Goal: Transaction & Acquisition: Purchase product/service

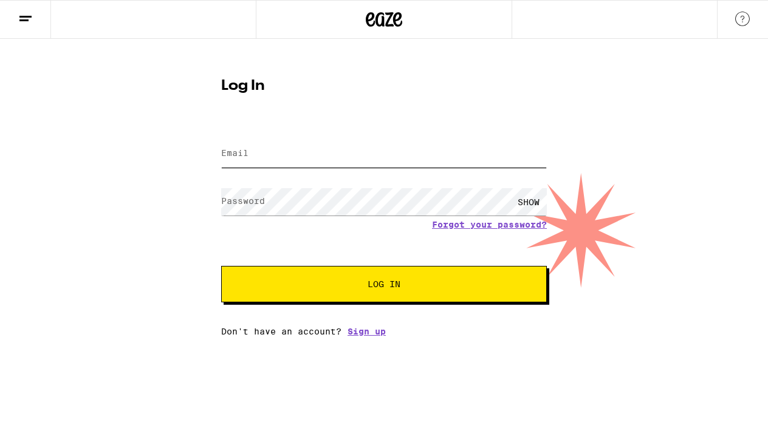
type input "[EMAIL_ADDRESS][DOMAIN_NAME]"
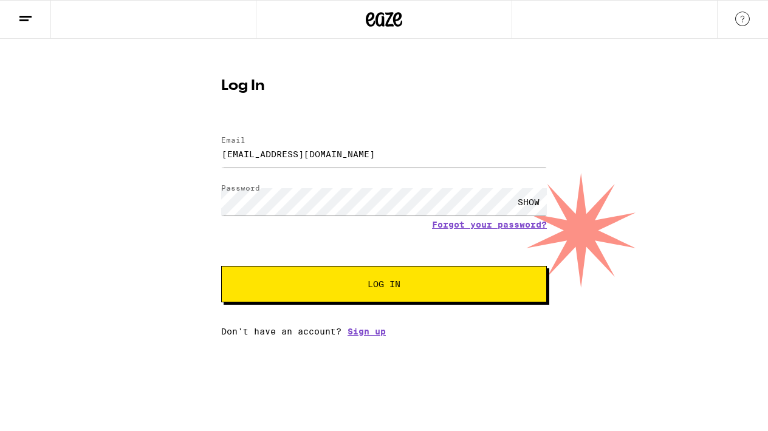
click at [382, 287] on span "Log In" at bounding box center [384, 284] width 33 height 9
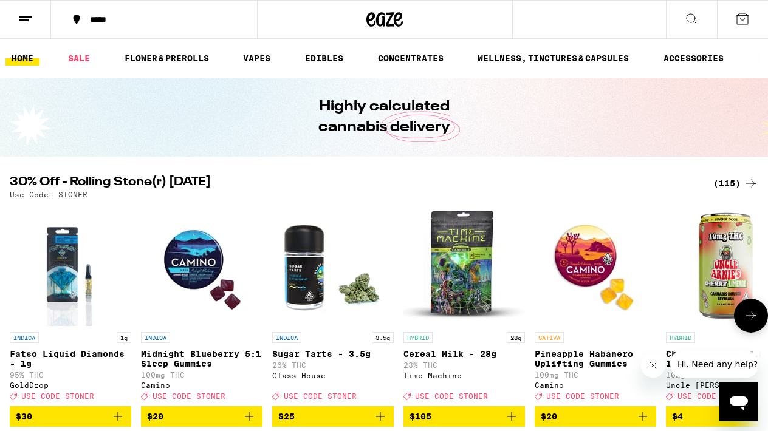
scroll to position [69, 0]
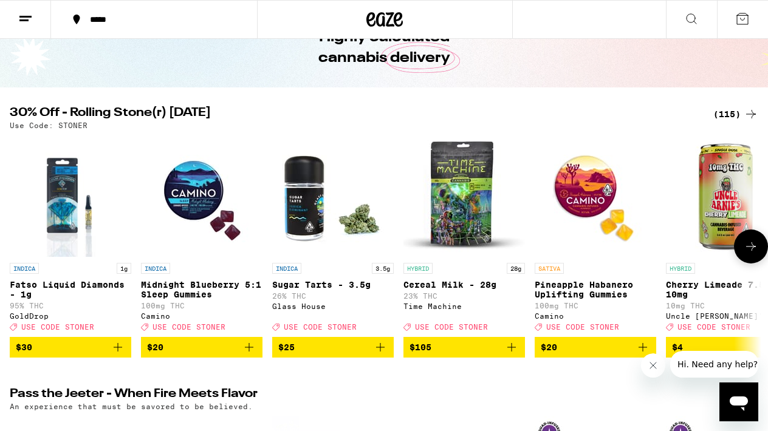
click at [259, 355] on button "$20" at bounding box center [202, 347] width 122 height 21
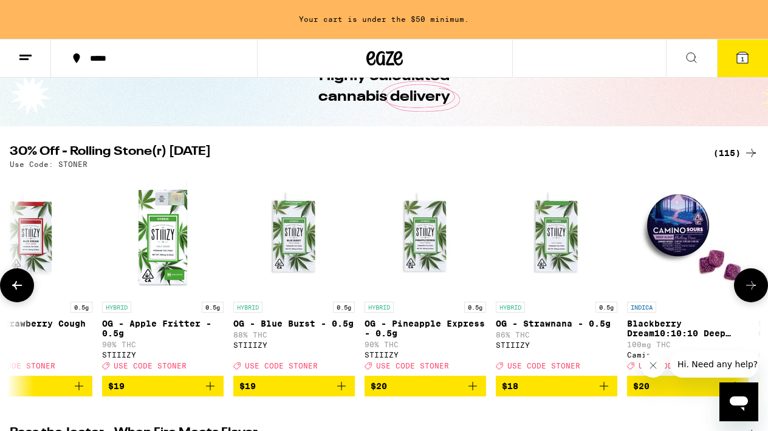
scroll to position [0, 4108]
click at [609, 394] on icon "Add to bag" at bounding box center [603, 386] width 15 height 15
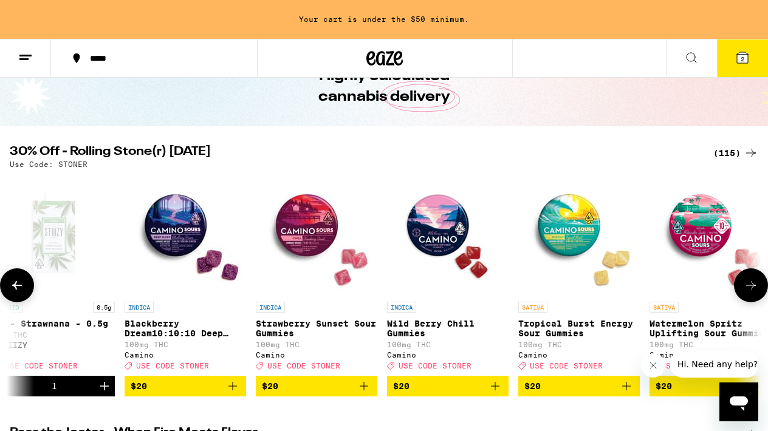
scroll to position [0, 4666]
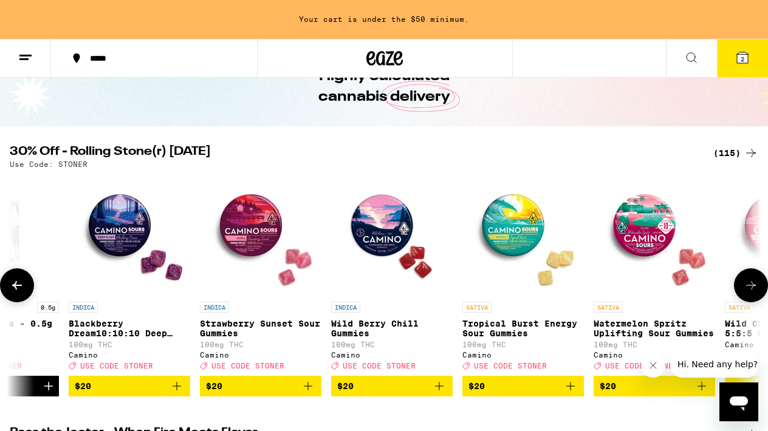
click at [575, 394] on icon "Add to bag" at bounding box center [570, 386] width 15 height 15
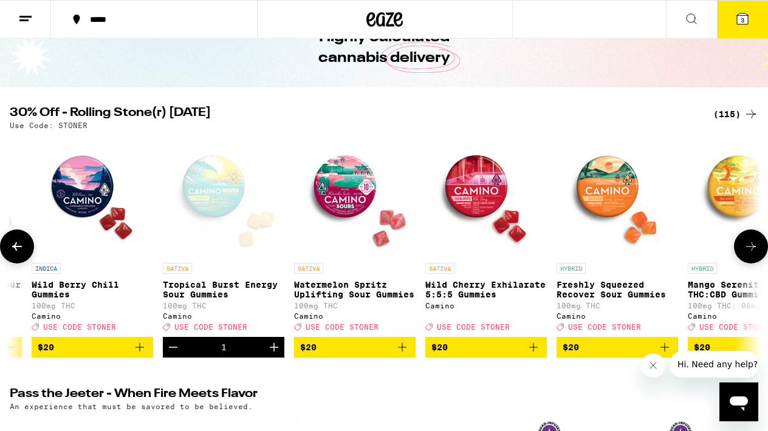
scroll to position [0, 4970]
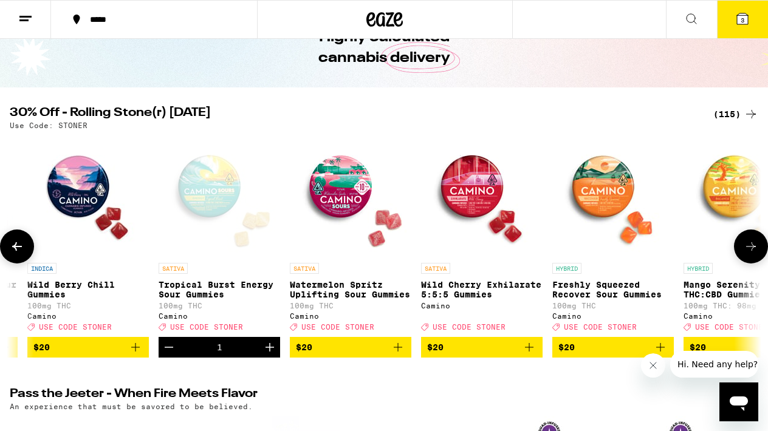
click at [599, 194] on img "Open page for Freshly Squeezed Recover Sour Gummies from Camino" at bounding box center [613, 197] width 122 height 122
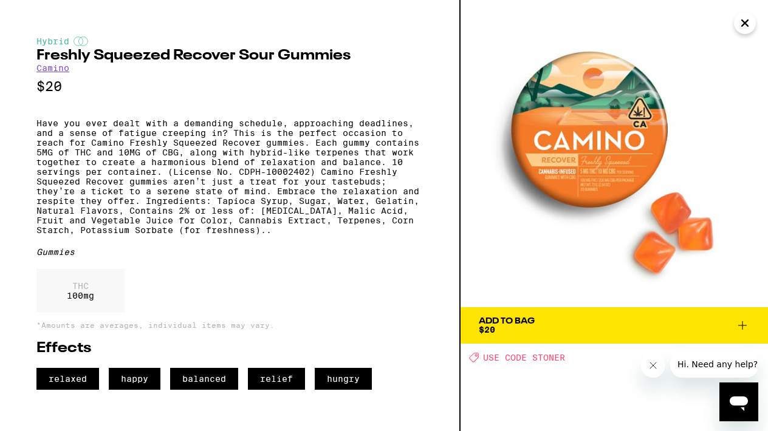
click at [740, 26] on icon "Close" at bounding box center [745, 23] width 15 height 18
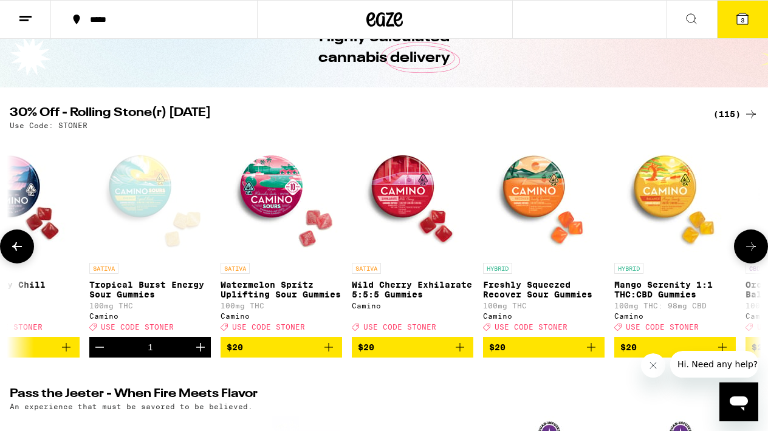
scroll to position [0, 5124]
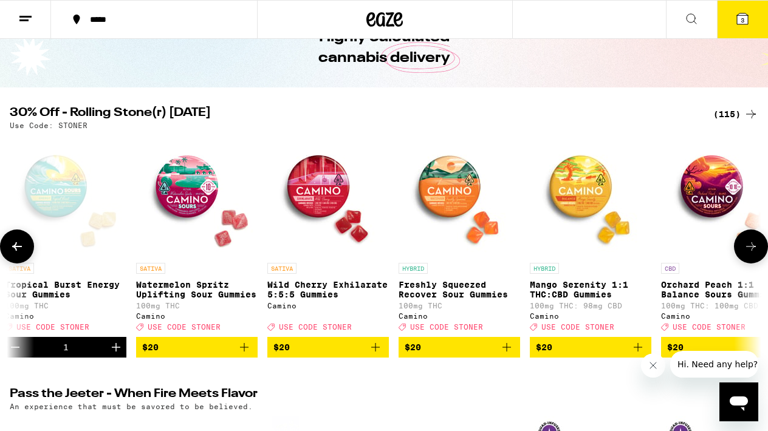
click at [580, 200] on img "Open page for Mango Serenity 1:1 THC:CBD Gummies from Camino" at bounding box center [591, 197] width 122 height 122
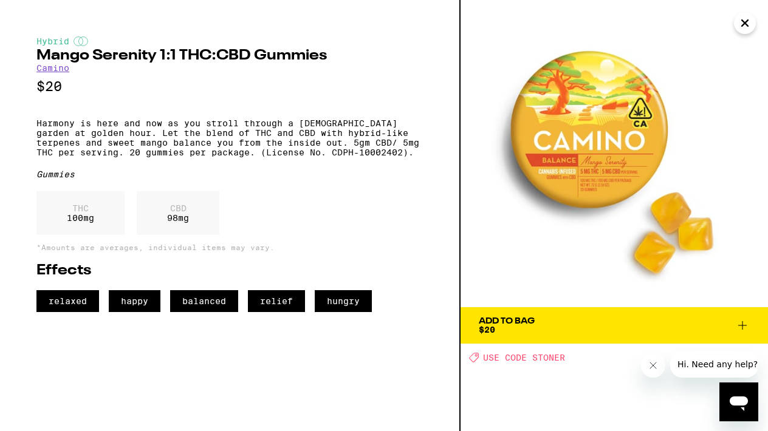
click at [744, 27] on icon "Close" at bounding box center [745, 23] width 15 height 18
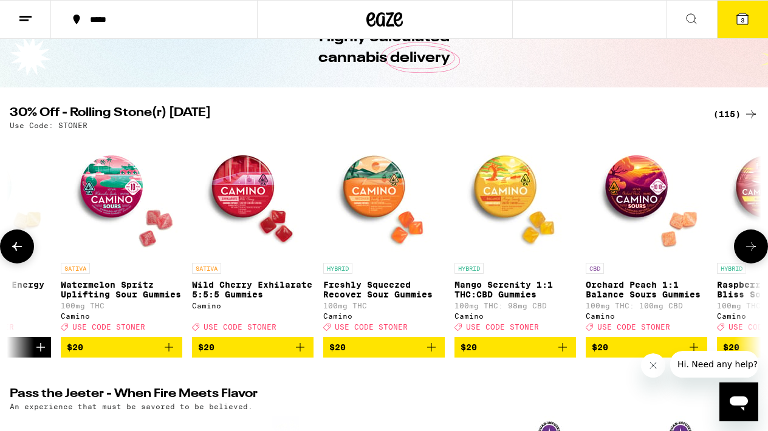
scroll to position [0, 5197]
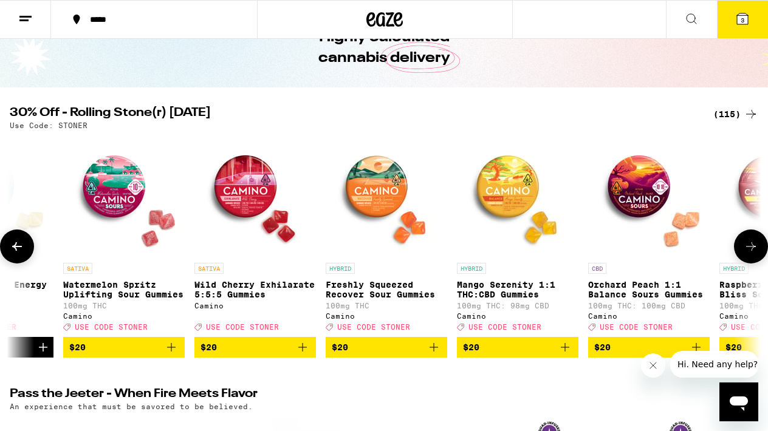
click at [238, 193] on img "Open page for Wild Cherry Exhilarate 5:5:5 Gummies from Camino" at bounding box center [255, 197] width 122 height 122
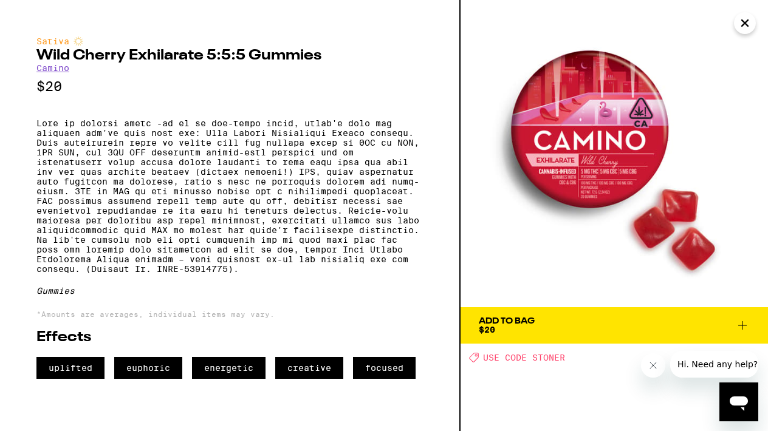
click at [743, 328] on icon at bounding box center [742, 325] width 9 height 9
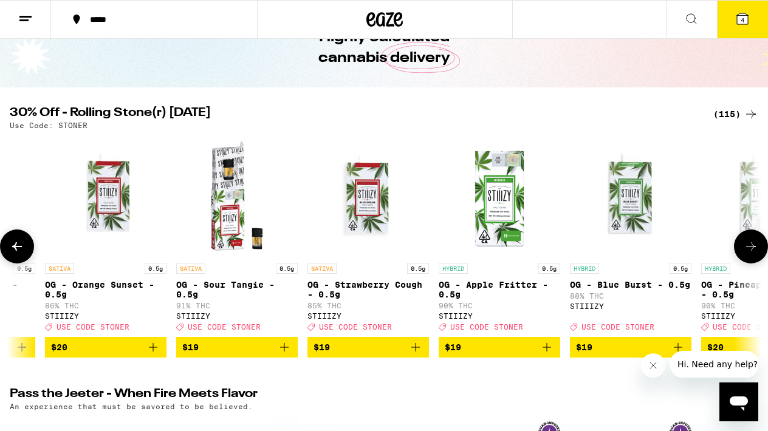
scroll to position [0, 3771]
click at [154, 355] on icon "Add to bag" at bounding box center [153, 347] width 15 height 15
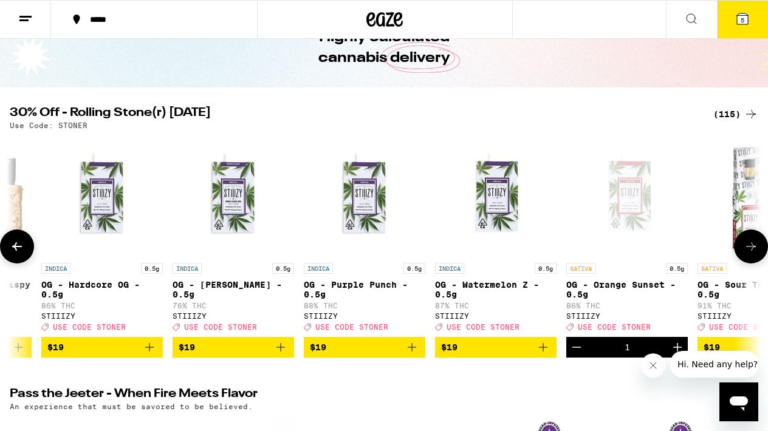
scroll to position [0, 3243]
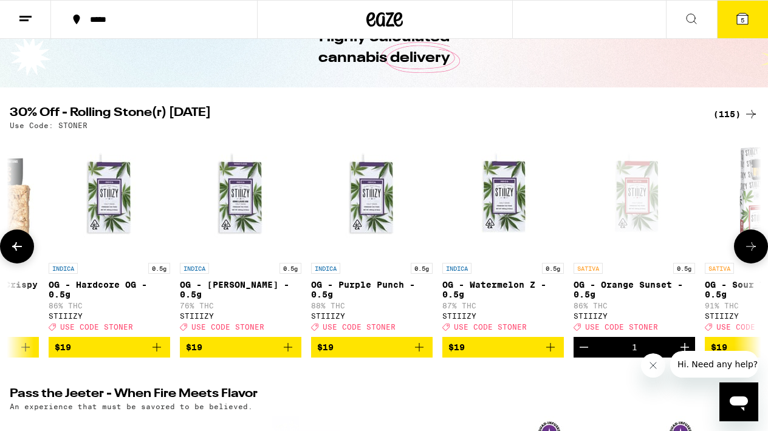
click at [236, 235] on img "Open page for OG - King Louis XIII - 0.5g from STIIIZY" at bounding box center [241, 197] width 122 height 122
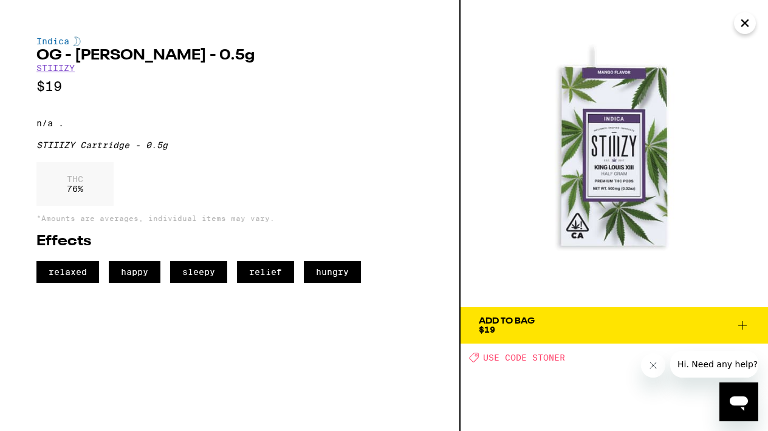
click at [738, 326] on icon at bounding box center [742, 325] width 15 height 15
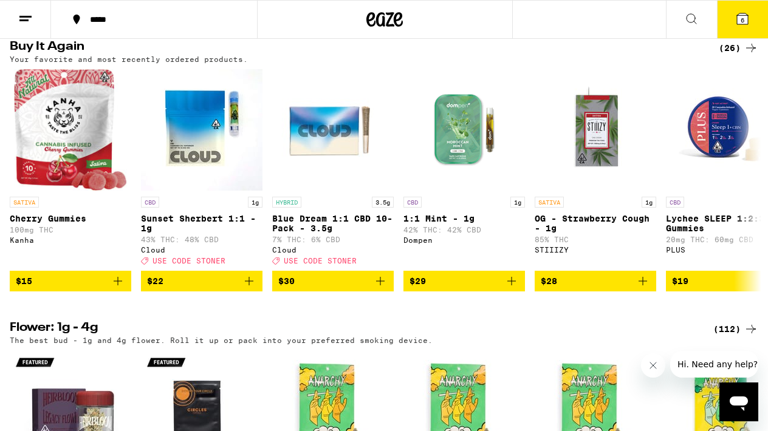
scroll to position [978, 0]
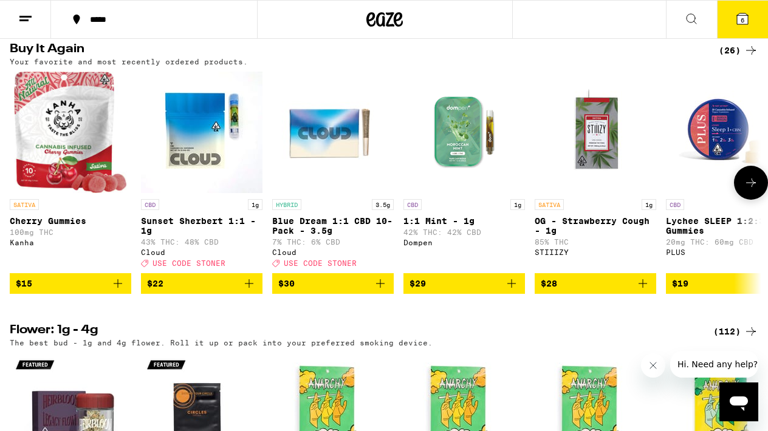
click at [246, 291] on icon "Add to bag" at bounding box center [249, 283] width 15 height 15
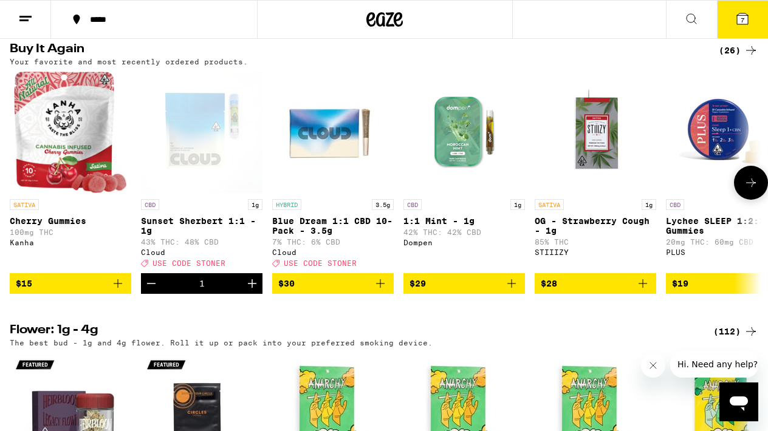
click at [246, 291] on icon "Increment" at bounding box center [252, 283] width 15 height 15
click at [249, 288] on icon "Increment" at bounding box center [252, 284] width 9 height 9
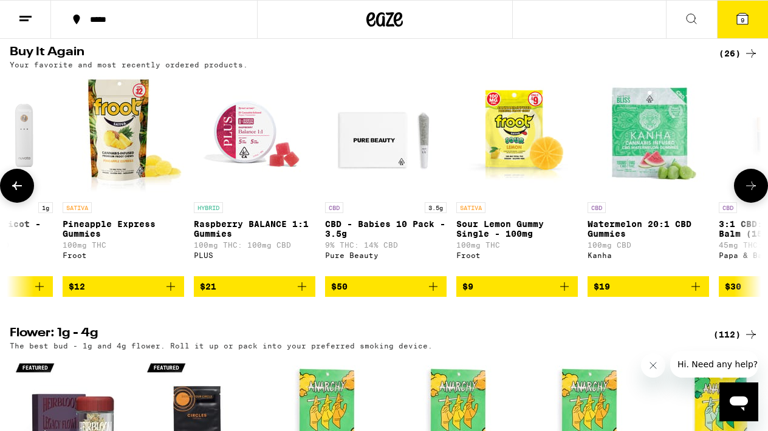
scroll to position [0, 1654]
click at [567, 294] on icon "Add to bag" at bounding box center [564, 287] width 15 height 15
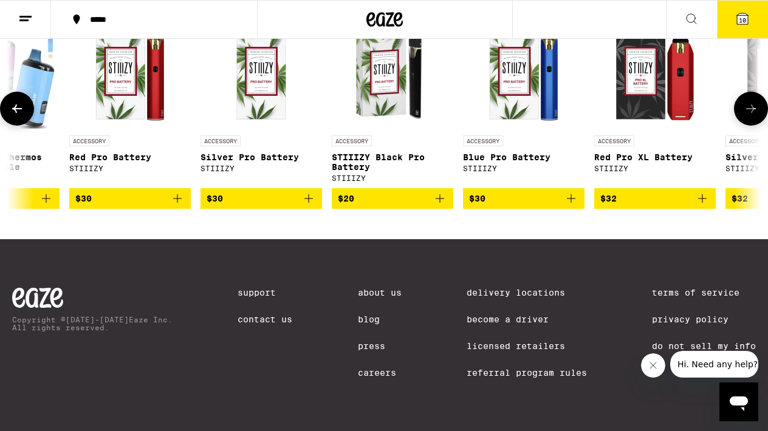
scroll to position [0, 3748]
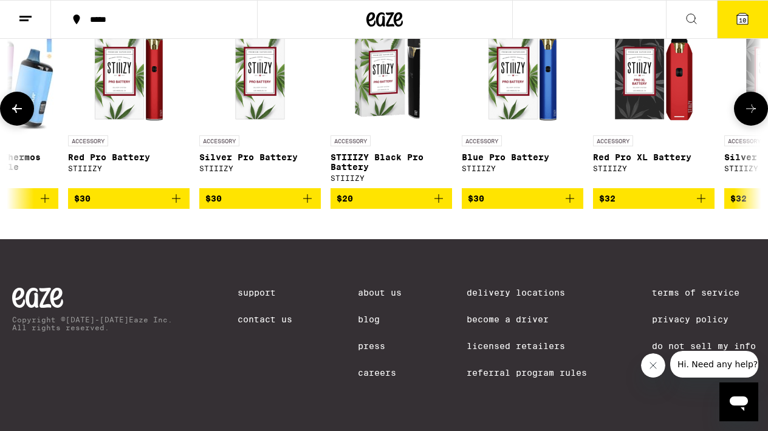
click at [438, 206] on icon "Add to bag" at bounding box center [438, 198] width 15 height 15
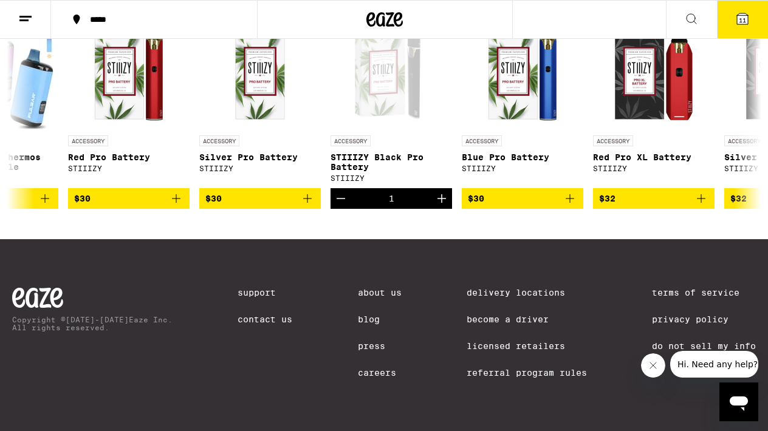
click at [748, 22] on icon at bounding box center [742, 18] width 11 height 11
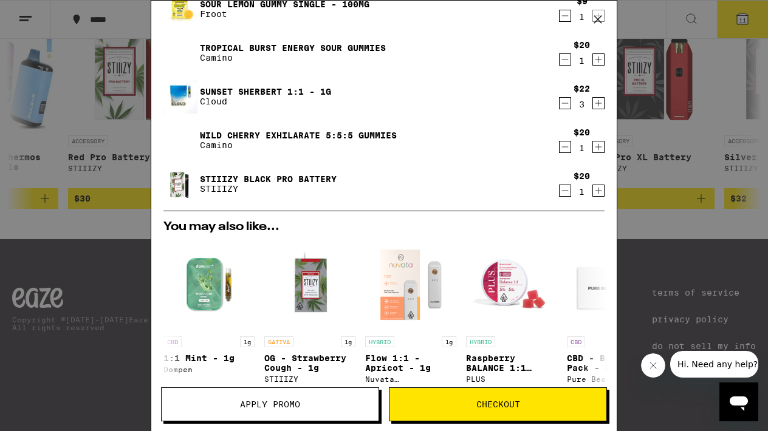
scroll to position [215, 0]
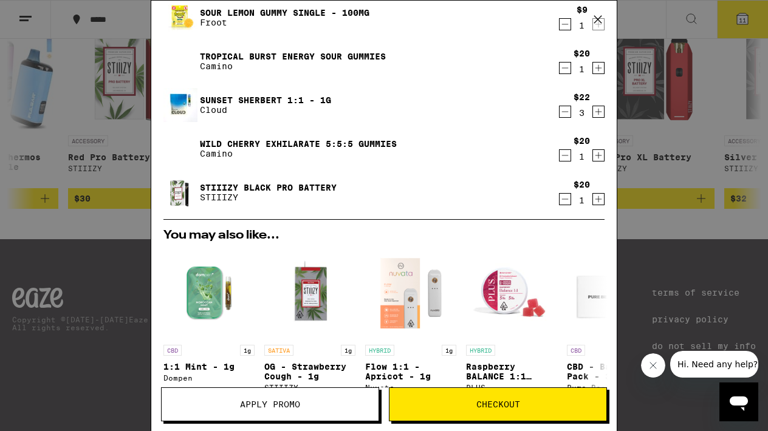
click at [464, 400] on span "Checkout" at bounding box center [498, 404] width 217 height 9
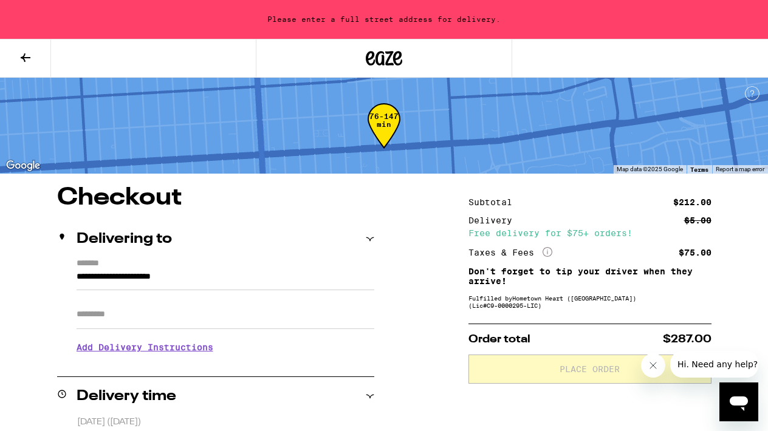
click at [24, 52] on icon at bounding box center [25, 57] width 15 height 15
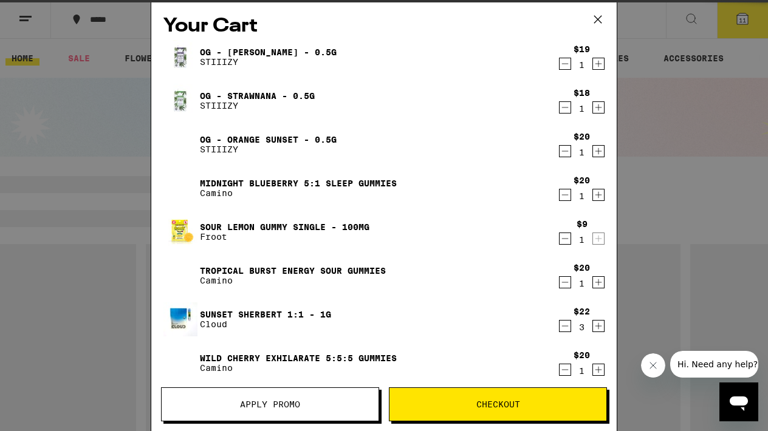
scroll to position [242, 0]
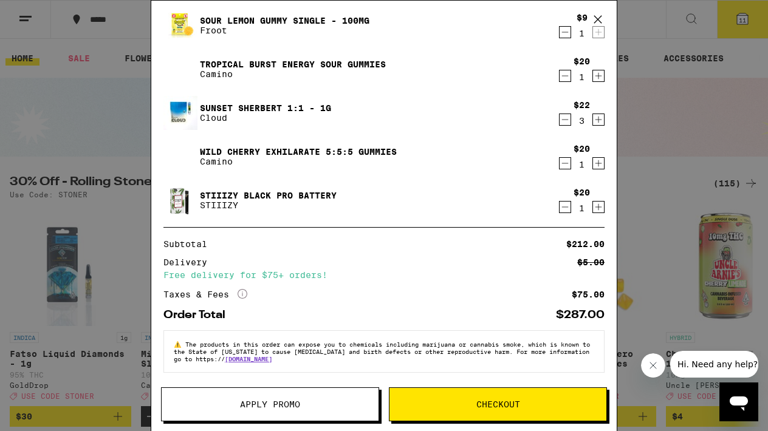
click at [275, 410] on button "Apply Promo" at bounding box center [270, 405] width 218 height 34
click at [283, 402] on span "Apply Promo" at bounding box center [270, 404] width 60 height 9
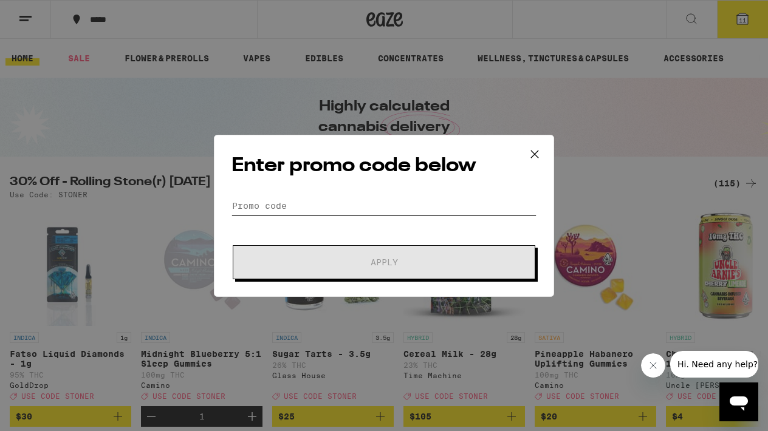
click at [292, 202] on input "Promo Code" at bounding box center [384, 206] width 305 height 18
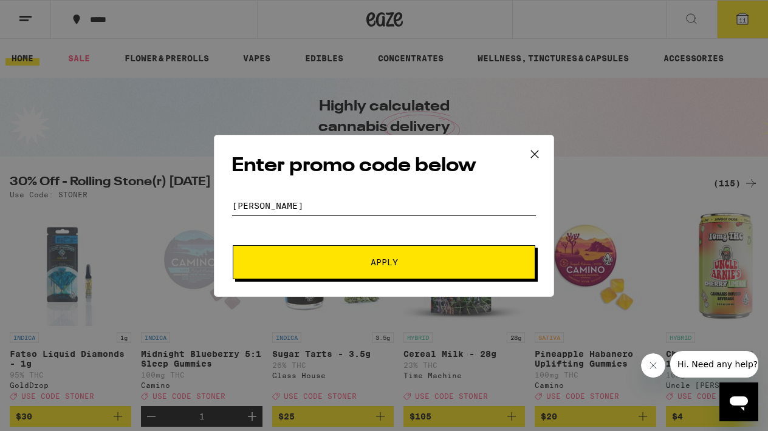
type input "[PERSON_NAME]"
click at [372, 254] on button "Apply" at bounding box center [384, 263] width 303 height 34
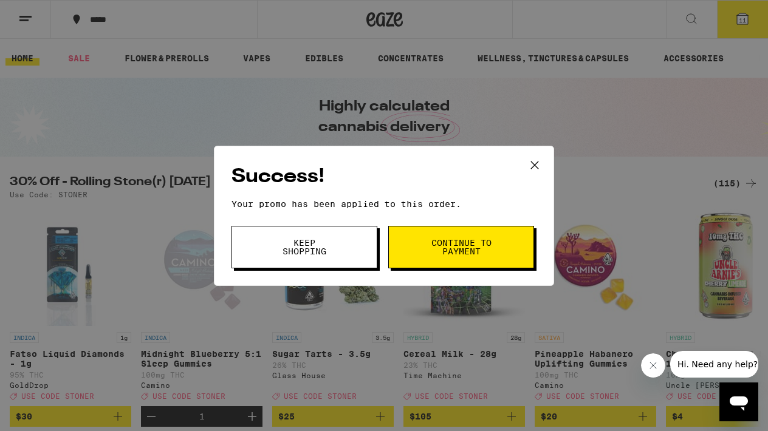
click at [462, 247] on span "Continue to payment" at bounding box center [461, 247] width 62 height 17
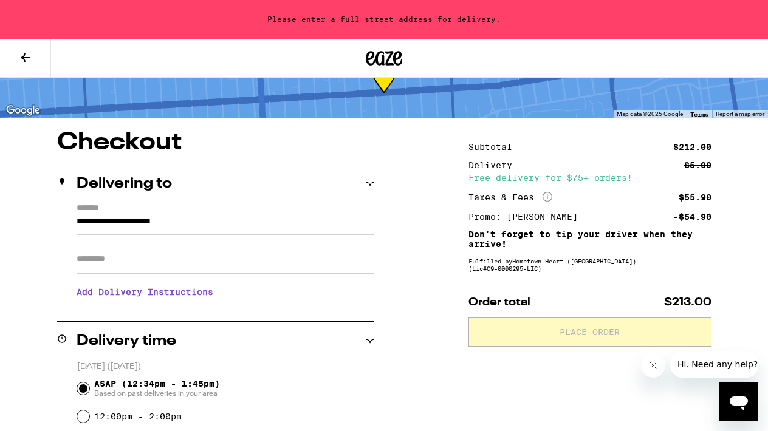
scroll to position [60, 0]
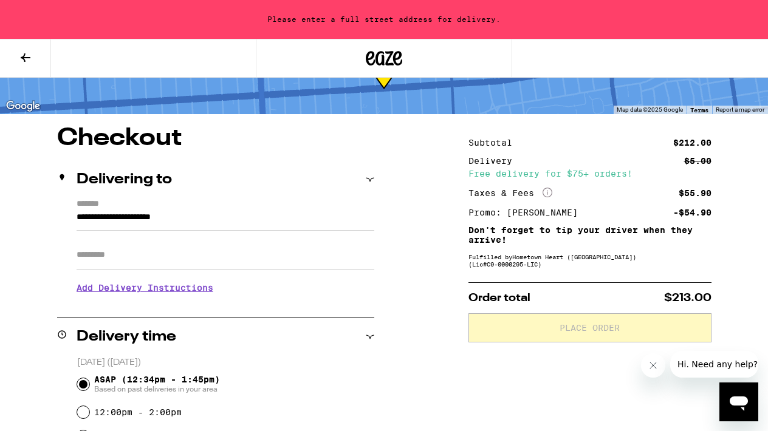
click at [123, 214] on input "**********" at bounding box center [226, 220] width 298 height 21
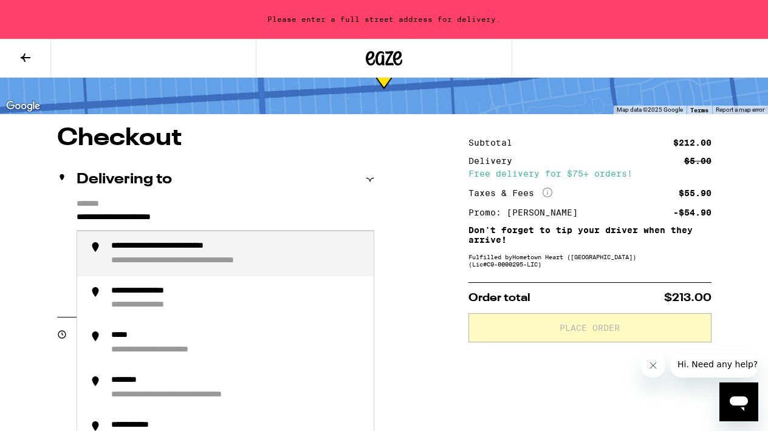
drag, startPoint x: 223, startPoint y: 219, endPoint x: 83, endPoint y: 213, distance: 140.5
click at [83, 213] on input "**********" at bounding box center [226, 220] width 298 height 21
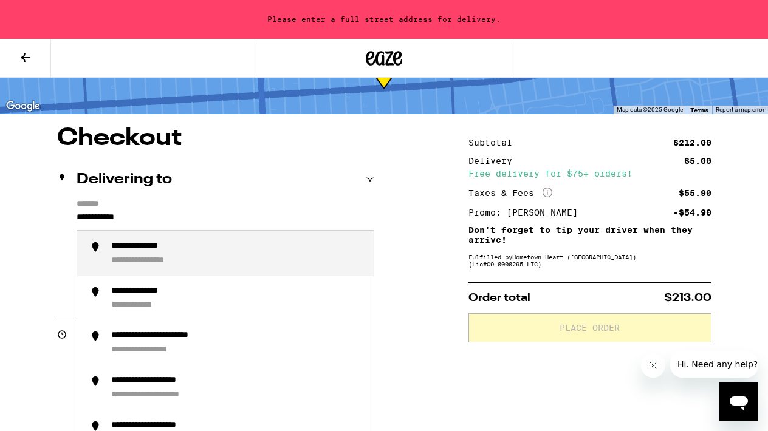
click at [204, 247] on div "**********" at bounding box center [237, 254] width 253 height 26
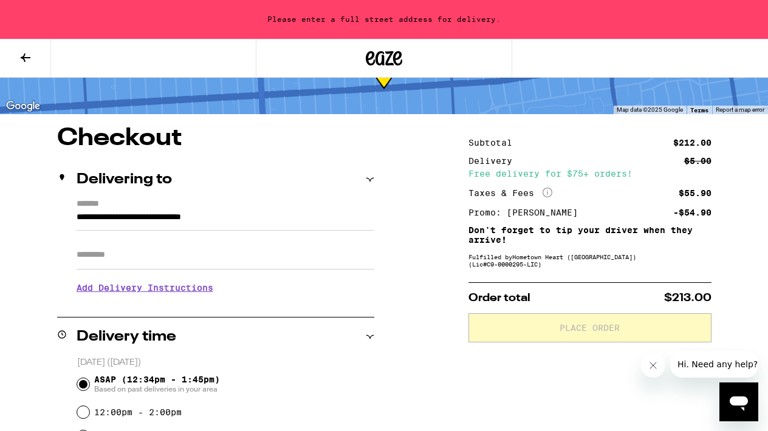
type input "**********"
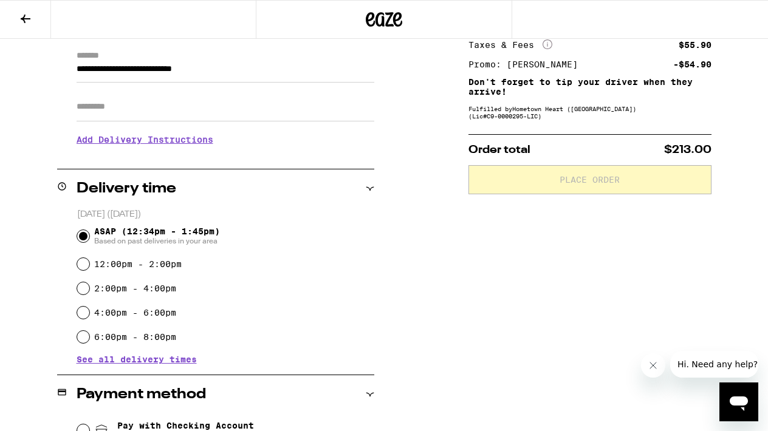
scroll to position [267, 0]
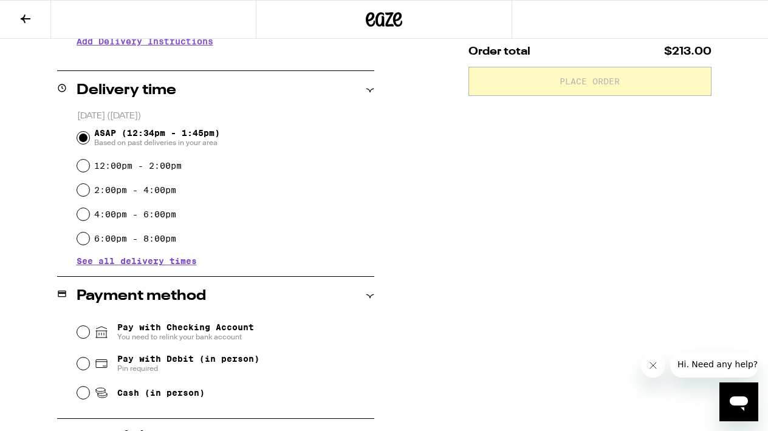
click at [89, 334] on input "Pay with Checking Account You need to relink your bank account" at bounding box center [83, 332] width 12 height 12
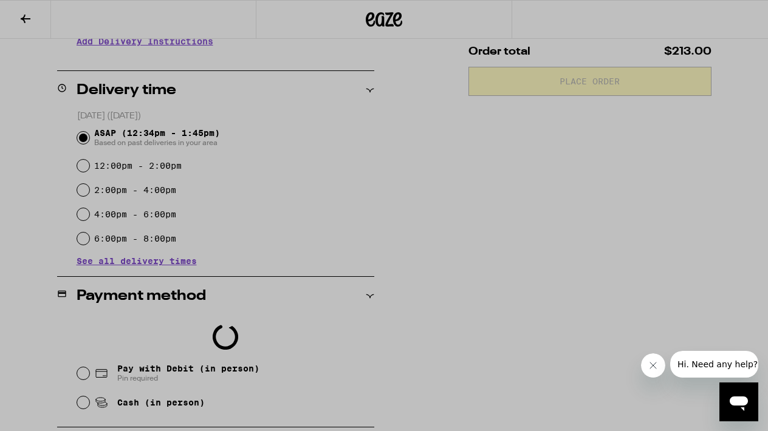
click at [563, 325] on div at bounding box center [384, 215] width 768 height 431
click at [91, 376] on div at bounding box center [384, 215] width 768 height 431
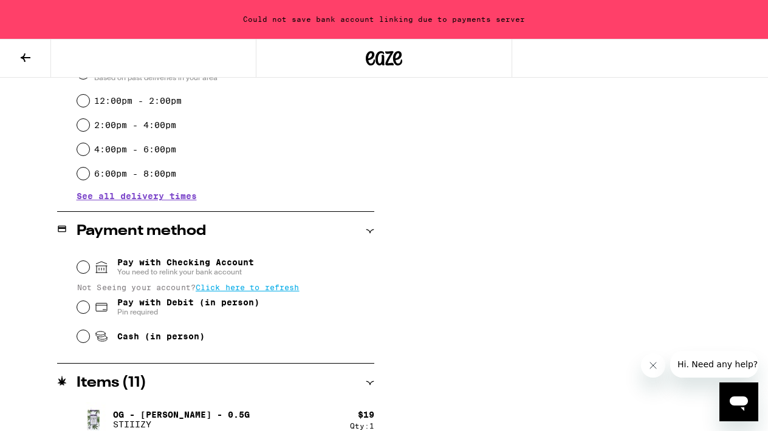
scroll to position [373, 0]
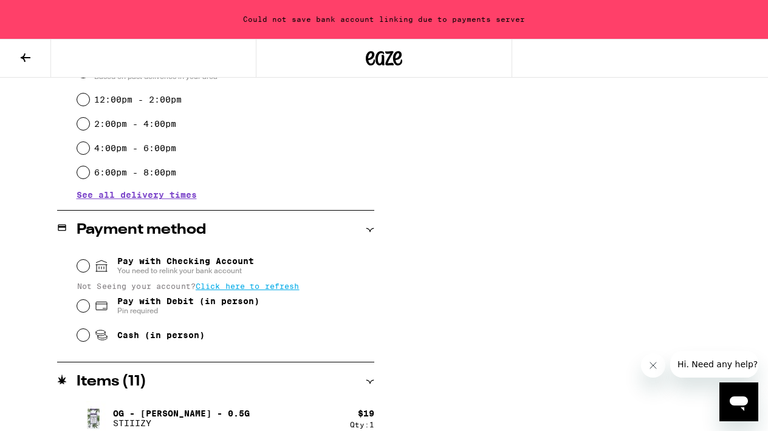
click at [84, 309] on input "Pay with Debit (in person) Pin required" at bounding box center [83, 306] width 12 height 12
radio input "true"
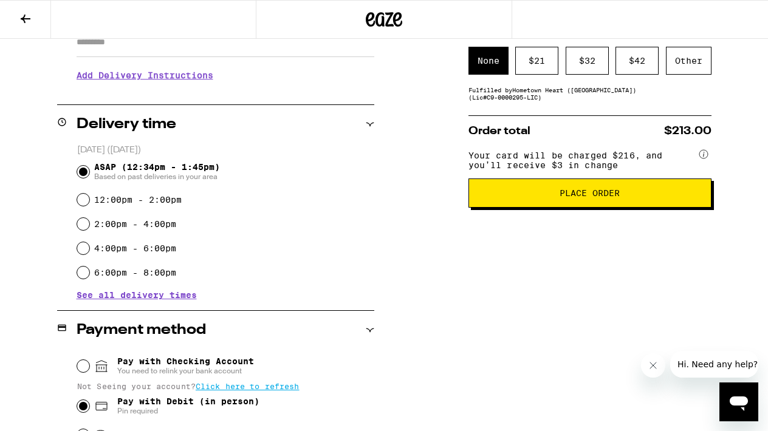
scroll to position [234, 0]
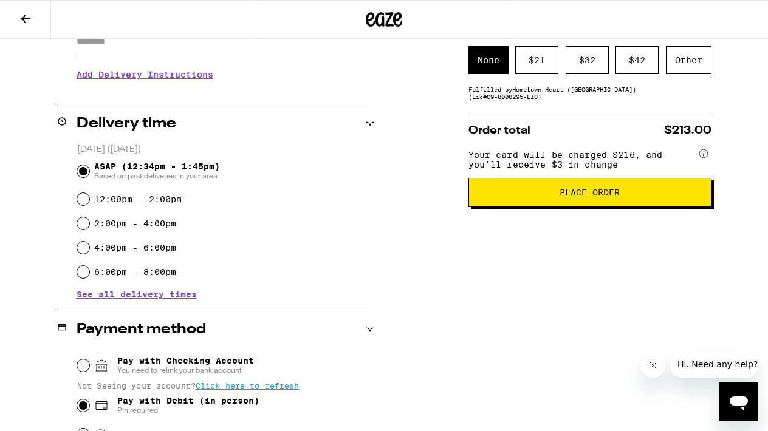
click at [555, 193] on button "Place Order" at bounding box center [590, 192] width 243 height 29
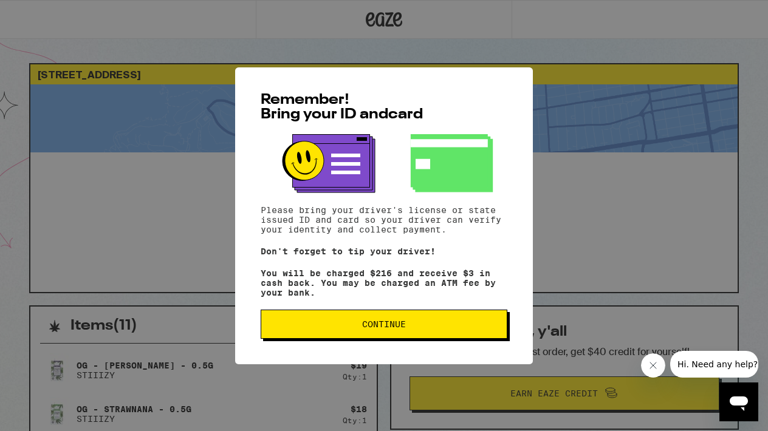
click at [399, 329] on span "Continue" at bounding box center [384, 324] width 44 height 9
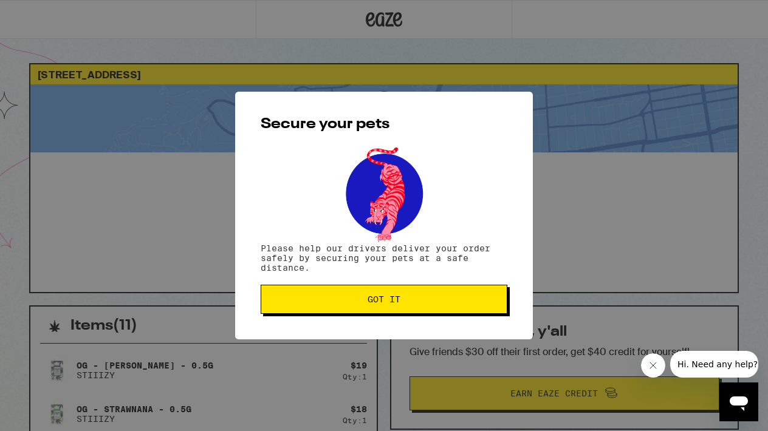
click at [385, 297] on span "Got it" at bounding box center [384, 299] width 33 height 9
